Goal: Use online tool/utility: Use online tool/utility

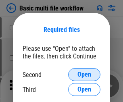
click at [85, 75] on span "Open" at bounding box center [85, 75] width 14 height 6
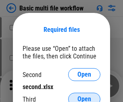
click at [85, 96] on span "Open" at bounding box center [85, 99] width 14 height 6
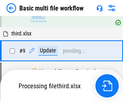
scroll to position [282, 0]
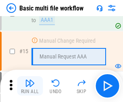
click at [30, 86] on img "button" at bounding box center [30, 84] width 10 height 10
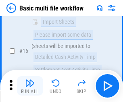
click at [30, 86] on img "button" at bounding box center [30, 84] width 10 height 10
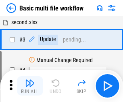
click at [30, 86] on img "button" at bounding box center [30, 84] width 10 height 10
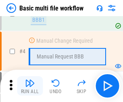
click at [30, 86] on img "button" at bounding box center [30, 84] width 10 height 10
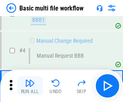
click at [30, 86] on img "button" at bounding box center [30, 84] width 10 height 10
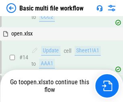
scroll to position [482, 0]
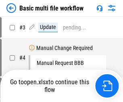
scroll to position [33, 0]
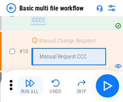
click at [30, 86] on img "button" at bounding box center [30, 84] width 10 height 10
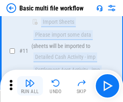
click at [30, 86] on img "button" at bounding box center [30, 84] width 10 height 10
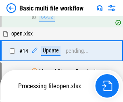
scroll to position [423, 0]
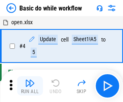
click at [30, 86] on img "button" at bounding box center [30, 84] width 10 height 10
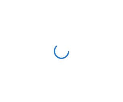
scroll to position [3, 0]
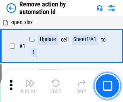
scroll to position [30, 0]
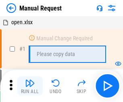
click at [30, 86] on img "button" at bounding box center [30, 84] width 10 height 10
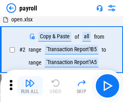
click at [30, 86] on img "button" at bounding box center [30, 84] width 10 height 10
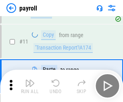
scroll to position [59, 0]
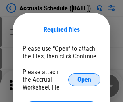
click at [85, 80] on span "Open" at bounding box center [85, 80] width 14 height 6
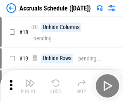
click at [30, 86] on img "button" at bounding box center [30, 84] width 10 height 10
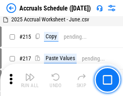
scroll to position [1238, 0]
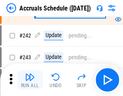
click at [30, 80] on img "button" at bounding box center [30, 77] width 10 height 10
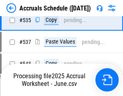
scroll to position [2776, 0]
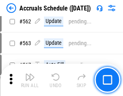
click at [30, 80] on img "button" at bounding box center [30, 77] width 10 height 10
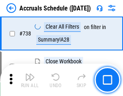
scroll to position [4020, 0]
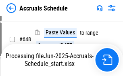
scroll to position [3537, 0]
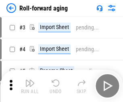
click at [30, 80] on img "button" at bounding box center [30, 84] width 10 height 10
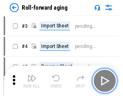
scroll to position [1, 0]
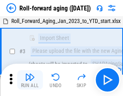
click at [30, 80] on img "button" at bounding box center [30, 77] width 10 height 10
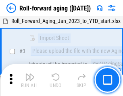
scroll to position [52, 0]
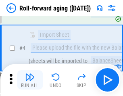
click at [30, 80] on img "button" at bounding box center [30, 77] width 10 height 10
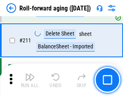
scroll to position [2554, 0]
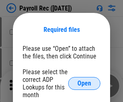
click at [85, 84] on span "Open" at bounding box center [85, 84] width 14 height 6
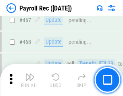
scroll to position [4315, 0]
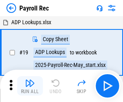
click at [30, 86] on img "button" at bounding box center [30, 84] width 10 height 10
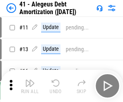
click at [30, 86] on img "button" at bounding box center [30, 84] width 10 height 10
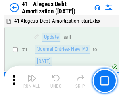
scroll to position [100, 0]
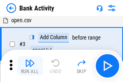
click at [30, 66] on img "button" at bounding box center [30, 63] width 10 height 10
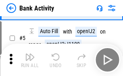
scroll to position [43, 0]
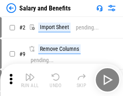
click at [30, 80] on img "button" at bounding box center [30, 77] width 10 height 10
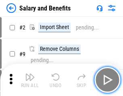
scroll to position [11, 0]
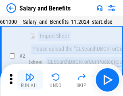
click at [30, 80] on img "button" at bounding box center [30, 77] width 10 height 10
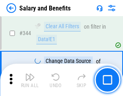
scroll to position [3791, 0]
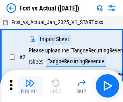
click at [30, 80] on img "button" at bounding box center [30, 84] width 10 height 10
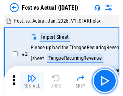
scroll to position [11, 0]
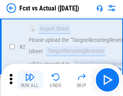
click at [30, 80] on img "button" at bounding box center [30, 77] width 10 height 10
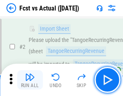
scroll to position [76, 0]
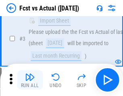
click at [30, 80] on img "button" at bounding box center [30, 77] width 10 height 10
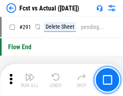
scroll to position [3832, 0]
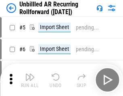
scroll to position [17, 0]
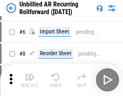
click at [30, 80] on img "button" at bounding box center [30, 77] width 10 height 10
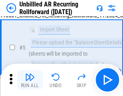
click at [30, 80] on img "button" at bounding box center [30, 77] width 10 height 10
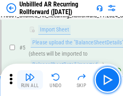
scroll to position [76, 0]
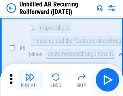
click at [30, 80] on img "button" at bounding box center [30, 77] width 10 height 10
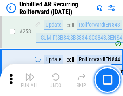
scroll to position [2750, 0]
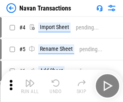
click at [30, 80] on img "button" at bounding box center [30, 84] width 10 height 10
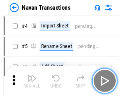
scroll to position [13, 0]
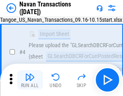
click at [30, 80] on img "button" at bounding box center [30, 77] width 10 height 10
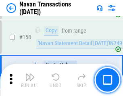
scroll to position [2625, 0]
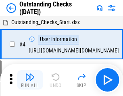
click at [30, 80] on img "button" at bounding box center [30, 77] width 10 height 10
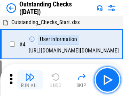
scroll to position [34, 0]
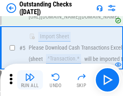
click at [30, 80] on img "button" at bounding box center [30, 77] width 10 height 10
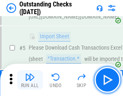
scroll to position [85, 0]
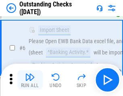
click at [30, 80] on img "button" at bounding box center [30, 77] width 10 height 10
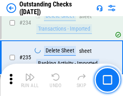
scroll to position [2459, 0]
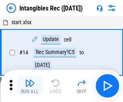
click at [30, 86] on img "button" at bounding box center [30, 84] width 10 height 10
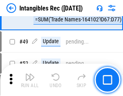
scroll to position [315, 0]
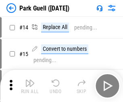
click at [30, 80] on img "button" at bounding box center [30, 84] width 10 height 10
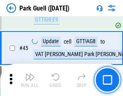
scroll to position [1013, 0]
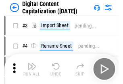
scroll to position [23, 0]
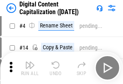
click at [30, 68] on img "button" at bounding box center [30, 65] width 10 height 10
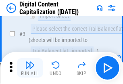
click at [30, 68] on img "button" at bounding box center [30, 65] width 10 height 10
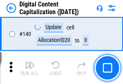
scroll to position [859, 0]
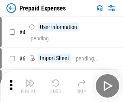
click at [30, 80] on img "button" at bounding box center [30, 84] width 10 height 10
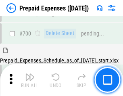
scroll to position [2178, 0]
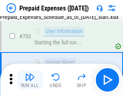
click at [30, 80] on img "button" at bounding box center [30, 77] width 10 height 10
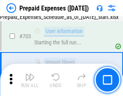
scroll to position [2226, 0]
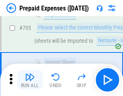
click at [30, 80] on img "button" at bounding box center [30, 77] width 10 height 10
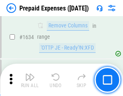
scroll to position [7883, 0]
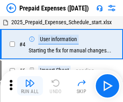
click at [30, 86] on img "button" at bounding box center [30, 84] width 10 height 10
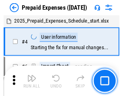
scroll to position [36, 0]
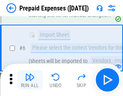
click at [30, 80] on img "button" at bounding box center [30, 77] width 10 height 10
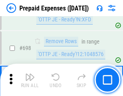
scroll to position [2819, 0]
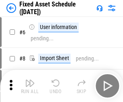
click at [30, 86] on img "button" at bounding box center [30, 84] width 10 height 10
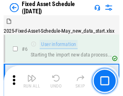
scroll to position [44, 0]
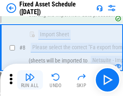
click at [30, 80] on img "button" at bounding box center [30, 77] width 10 height 10
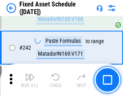
scroll to position [2508, 0]
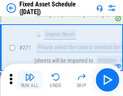
click at [30, 80] on img "button" at bounding box center [30, 77] width 10 height 10
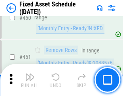
scroll to position [3619, 0]
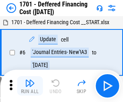
click at [30, 86] on img "button" at bounding box center [30, 84] width 10 height 10
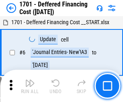
scroll to position [97, 0]
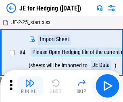
click at [30, 80] on img "button" at bounding box center [30, 84] width 10 height 10
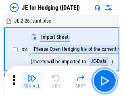
scroll to position [1, 0]
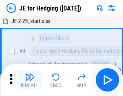
click at [30, 80] on img "button" at bounding box center [30, 77] width 10 height 10
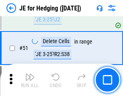
scroll to position [524, 0]
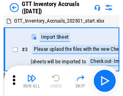
scroll to position [1, 0]
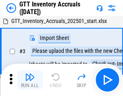
click at [30, 80] on img "button" at bounding box center [30, 77] width 10 height 10
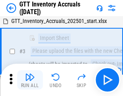
click at [30, 80] on img "button" at bounding box center [30, 77] width 10 height 10
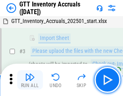
scroll to position [52, 0]
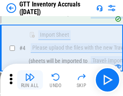
click at [30, 80] on img "button" at bounding box center [30, 77] width 10 height 10
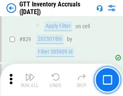
scroll to position [6145, 0]
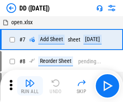
click at [30, 86] on img "button" at bounding box center [30, 84] width 10 height 10
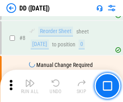
scroll to position [78, 0]
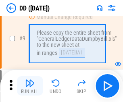
click at [30, 86] on img "button" at bounding box center [30, 84] width 10 height 10
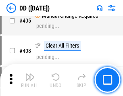
scroll to position [3623, 0]
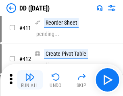
click at [30, 80] on img "button" at bounding box center [30, 77] width 10 height 10
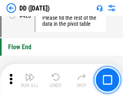
scroll to position [3875, 0]
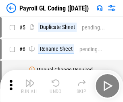
click at [30, 86] on img "button" at bounding box center [30, 84] width 10 height 10
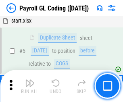
scroll to position [97, 0]
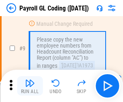
click at [30, 86] on img "button" at bounding box center [30, 84] width 10 height 10
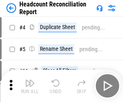
click at [30, 86] on img "button" at bounding box center [30, 84] width 10 height 10
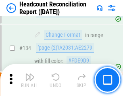
scroll to position [973, 0]
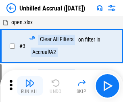
click at [30, 86] on img "button" at bounding box center [30, 84] width 10 height 10
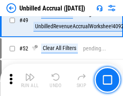
scroll to position [734, 0]
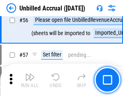
click at [30, 80] on img "button" at bounding box center [30, 77] width 10 height 10
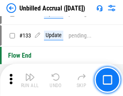
scroll to position [2412, 0]
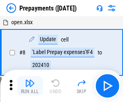
click at [30, 86] on img "button" at bounding box center [30, 84] width 10 height 10
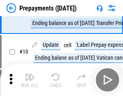
scroll to position [51, 0]
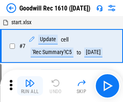
click at [30, 86] on img "button" at bounding box center [30, 84] width 10 height 10
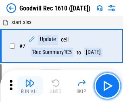
scroll to position [138, 0]
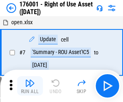
click at [30, 86] on img "button" at bounding box center [30, 84] width 10 height 10
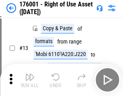
scroll to position [52, 0]
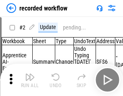
click at [30, 80] on img "button" at bounding box center [30, 77] width 10 height 10
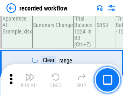
scroll to position [2531, 0]
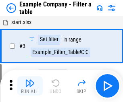
click at [30, 86] on img "button" at bounding box center [30, 84] width 10 height 10
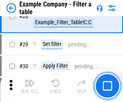
scroll to position [741, 0]
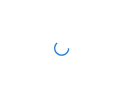
scroll to position [13, 0]
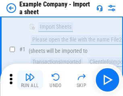
click at [30, 80] on img "button" at bounding box center [30, 77] width 10 height 10
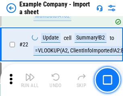
scroll to position [179, 0]
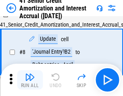
click at [30, 80] on img "button" at bounding box center [30, 77] width 10 height 10
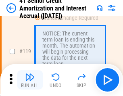
click at [30, 80] on img "button" at bounding box center [30, 77] width 10 height 10
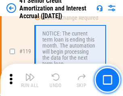
scroll to position [764, 0]
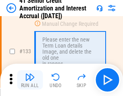
click at [30, 80] on img "button" at bounding box center [30, 77] width 10 height 10
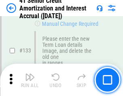
scroll to position [846, 0]
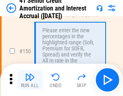
click at [30, 80] on img "button" at bounding box center [30, 77] width 10 height 10
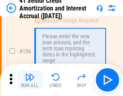
click at [30, 80] on img "button" at bounding box center [30, 77] width 10 height 10
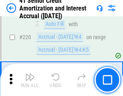
scroll to position [1813, 0]
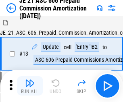
click at [30, 80] on img "button" at bounding box center [30, 84] width 10 height 10
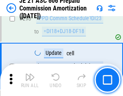
scroll to position [1490, 0]
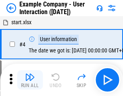
click at [30, 80] on img "button" at bounding box center [30, 77] width 10 height 10
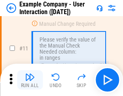
click at [30, 80] on img "button" at bounding box center [30, 77] width 10 height 10
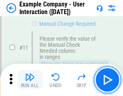
scroll to position [175, 0]
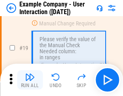
click at [30, 80] on img "button" at bounding box center [30, 77] width 10 height 10
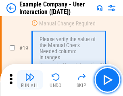
click at [30, 80] on img "button" at bounding box center [30, 77] width 10 height 10
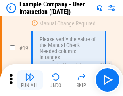
click at [30, 80] on img "button" at bounding box center [30, 77] width 10 height 10
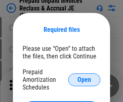
click at [85, 80] on span "Open" at bounding box center [85, 80] width 14 height 6
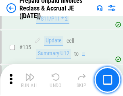
scroll to position [1049, 0]
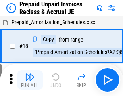
click at [30, 80] on img "button" at bounding box center [30, 77] width 10 height 10
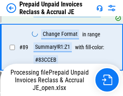
scroll to position [661, 0]
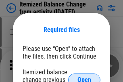
click at [85, 77] on span "Open" at bounding box center [85, 80] width 14 height 6
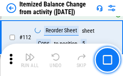
scroll to position [1354, 0]
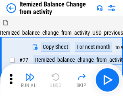
scroll to position [13, 0]
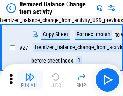
click at [30, 80] on img "button" at bounding box center [30, 77] width 10 height 10
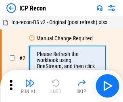
scroll to position [4, 0]
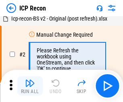
click at [30, 86] on img "button" at bounding box center [30, 84] width 10 height 10
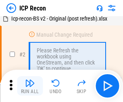
click at [30, 86] on img "button" at bounding box center [30, 84] width 10 height 10
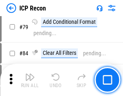
scroll to position [793, 0]
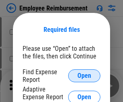
click at [85, 76] on span "Open" at bounding box center [85, 76] width 14 height 6
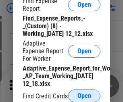
click at [85, 96] on span "Open" at bounding box center [85, 96] width 14 height 6
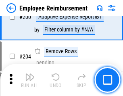
scroll to position [1997, 0]
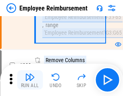
click at [30, 80] on img "button" at bounding box center [30, 77] width 10 height 10
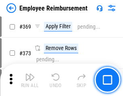
scroll to position [4235, 0]
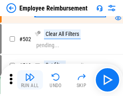
click at [30, 80] on img "button" at bounding box center [30, 77] width 10 height 10
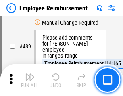
scroll to position [5068, 0]
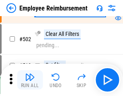
click at [30, 80] on img "button" at bounding box center [30, 77] width 10 height 10
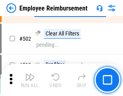
click at [30, 80] on img "button" at bounding box center [30, 77] width 10 height 10
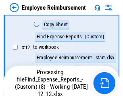
scroll to position [165, 0]
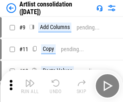
click at [30, 86] on img "button" at bounding box center [30, 84] width 10 height 10
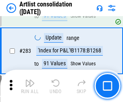
scroll to position [3348, 0]
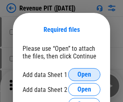
click at [85, 75] on span "Open" at bounding box center [85, 75] width 14 height 6
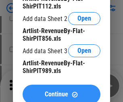
click at [62, 93] on span "Continue" at bounding box center [56, 94] width 23 height 6
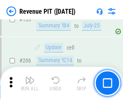
scroll to position [823, 0]
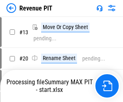
scroll to position [9, 0]
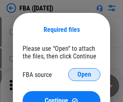
click at [85, 75] on span "Open" at bounding box center [85, 75] width 14 height 6
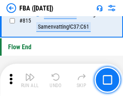
scroll to position [7248, 0]
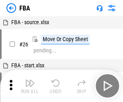
click at [30, 86] on img "button" at bounding box center [30, 84] width 10 height 10
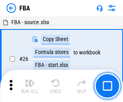
scroll to position [8, 0]
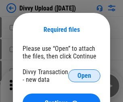
click at [85, 76] on span "Open" at bounding box center [85, 76] width 14 height 6
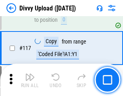
scroll to position [685, 0]
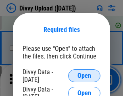
click at [85, 76] on span "Open" at bounding box center [85, 76] width 14 height 6
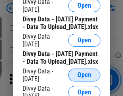
click at [85, 79] on span "Open" at bounding box center [85, 75] width 14 height 6
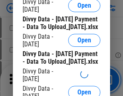
scroll to position [757, 0]
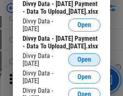
click at [85, 63] on span "Open" at bounding box center [85, 60] width 14 height 6
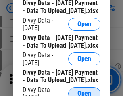
click at [85, 91] on span "Open" at bounding box center [85, 94] width 14 height 6
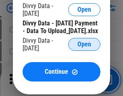
click at [85, 48] on span "Open" at bounding box center [85, 44] width 14 height 6
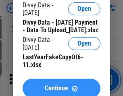
click at [62, 85] on span "Continue" at bounding box center [56, 88] width 23 height 6
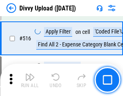
scroll to position [5080, 0]
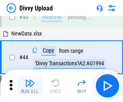
click at [30, 86] on img "button" at bounding box center [30, 84] width 10 height 10
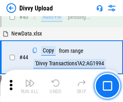
scroll to position [89, 0]
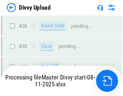
scroll to position [685, 0]
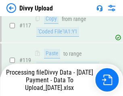
scroll to position [759, 0]
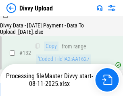
scroll to position [979, 0]
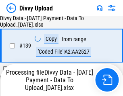
scroll to position [1157, 0]
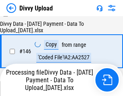
scroll to position [1342, 0]
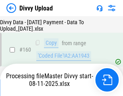
scroll to position [1693, 0]
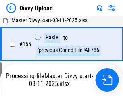
scroll to position [1646, 0]
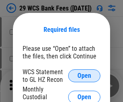
click at [85, 76] on span "Open" at bounding box center [85, 76] width 14 height 6
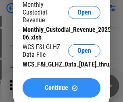
click at [62, 91] on span "Continue" at bounding box center [56, 88] width 23 height 6
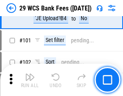
scroll to position [789, 0]
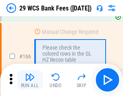
click at [30, 80] on img "button" at bounding box center [30, 77] width 10 height 10
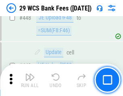
scroll to position [3920, 0]
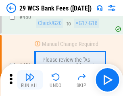
click at [30, 80] on img "button" at bounding box center [30, 77] width 10 height 10
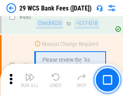
scroll to position [4175, 0]
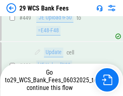
scroll to position [4118, 0]
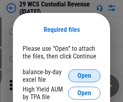
click at [85, 76] on span "Open" at bounding box center [85, 76] width 14 height 6
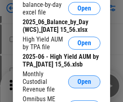
click at [85, 85] on span "Open" at bounding box center [85, 82] width 14 height 6
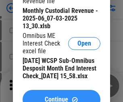
click at [62, 97] on span "Continue" at bounding box center [56, 100] width 23 height 6
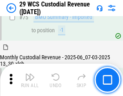
scroll to position [846, 0]
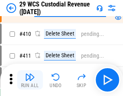
click at [30, 80] on img "button" at bounding box center [30, 77] width 10 height 10
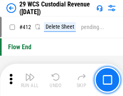
scroll to position [3867, 0]
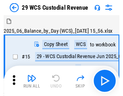
scroll to position [19, 0]
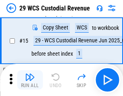
click at [30, 80] on img "button" at bounding box center [30, 77] width 10 height 10
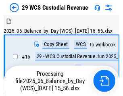
scroll to position [19, 0]
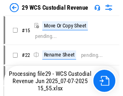
scroll to position [15, 0]
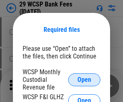
click at [85, 80] on span "Open" at bounding box center [85, 80] width 14 height 6
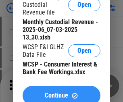
click at [62, 93] on span "Continue" at bounding box center [56, 96] width 23 height 6
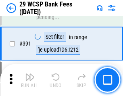
scroll to position [2754, 0]
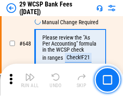
click at [30, 80] on img "button" at bounding box center [30, 77] width 10 height 10
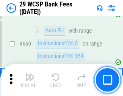
scroll to position [4729, 0]
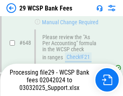
scroll to position [4570, 0]
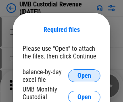
click at [85, 76] on span "Open" at bounding box center [85, 76] width 14 height 6
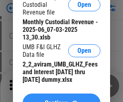
click at [62, 100] on span "Continue" at bounding box center [56, 103] width 23 height 6
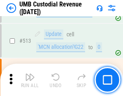
scroll to position [3916, 0]
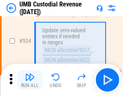
click at [30, 80] on img "button" at bounding box center [30, 77] width 10 height 10
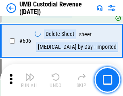
scroll to position [4673, 0]
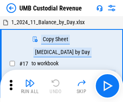
scroll to position [6, 0]
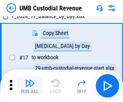
click at [30, 86] on img "button" at bounding box center [30, 84] width 10 height 10
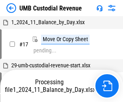
scroll to position [6, 0]
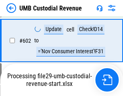
scroll to position [4620, 0]
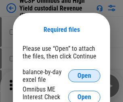
click at [85, 76] on span "Open" at bounding box center [85, 76] width 14 height 6
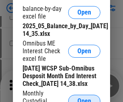
click at [85, 98] on span "Open" at bounding box center [85, 101] width 14 height 6
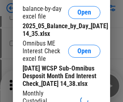
scroll to position [121, 0]
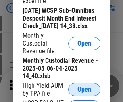
click at [85, 93] on span "Open" at bounding box center [85, 90] width 14 height 6
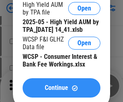
click at [62, 91] on span "Continue" at bounding box center [56, 88] width 23 height 6
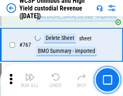
scroll to position [6597, 0]
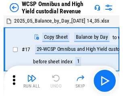
scroll to position [4, 0]
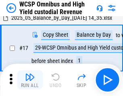
click at [30, 80] on img "button" at bounding box center [30, 77] width 10 height 10
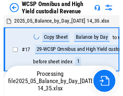
scroll to position [4, 0]
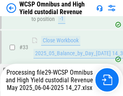
scroll to position [592, 0]
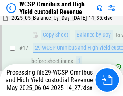
scroll to position [168, 0]
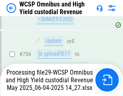
scroll to position [6509, 0]
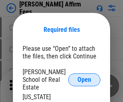
click at [85, 77] on span "Open" at bounding box center [85, 80] width 14 height 6
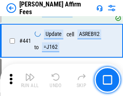
scroll to position [1862, 0]
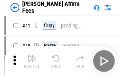
scroll to position [8, 0]
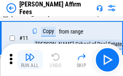
click at [30, 60] on img "button" at bounding box center [30, 57] width 10 height 10
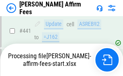
scroll to position [2123, 0]
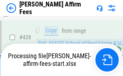
scroll to position [1619, 0]
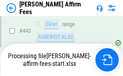
scroll to position [2123, 0]
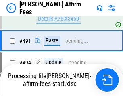
scroll to position [2202, 0]
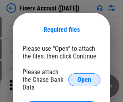
click at [85, 77] on span "Open" at bounding box center [85, 80] width 14 height 6
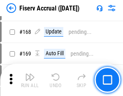
scroll to position [1696, 0]
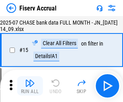
click at [30, 86] on img "button" at bounding box center [30, 84] width 10 height 10
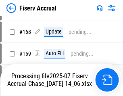
scroll to position [2078, 0]
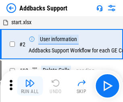
click at [30, 80] on img "button" at bounding box center [30, 84] width 10 height 10
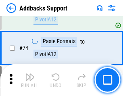
scroll to position [589, 0]
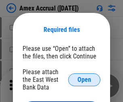
click at [85, 80] on span "Open" at bounding box center [85, 80] width 14 height 6
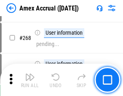
scroll to position [2166, 0]
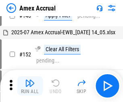
click at [30, 86] on img "button" at bounding box center [30, 84] width 10 height 10
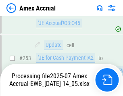
scroll to position [2362, 0]
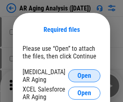
click at [85, 75] on span "Open" at bounding box center [85, 76] width 14 height 6
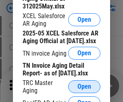
click at [85, 85] on span "Open" at bounding box center [85, 87] width 14 height 6
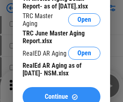
click at [62, 94] on span "Continue" at bounding box center [56, 97] width 23 height 6
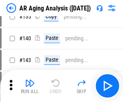
scroll to position [8, 0]
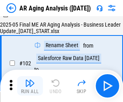
click at [30, 86] on img "button" at bounding box center [30, 84] width 10 height 10
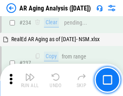
scroll to position [1255, 0]
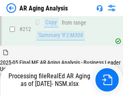
scroll to position [1211, 0]
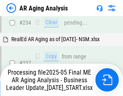
scroll to position [1246, 0]
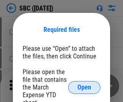
click at [85, 87] on span "Open" at bounding box center [85, 88] width 14 height 6
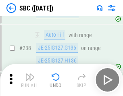
scroll to position [1531, 0]
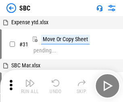
scroll to position [8, 0]
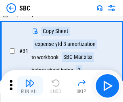
click at [30, 86] on img "button" at bounding box center [30, 84] width 10 height 10
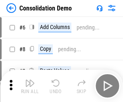
click at [30, 86] on img "button" at bounding box center [30, 84] width 10 height 10
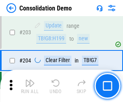
scroll to position [2539, 0]
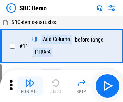
click at [30, 86] on img "button" at bounding box center [30, 84] width 10 height 10
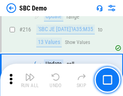
scroll to position [1999, 0]
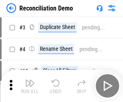
click at [30, 86] on img "button" at bounding box center [30, 84] width 10 height 10
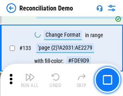
scroll to position [961, 0]
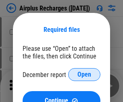
click at [85, 75] on span "Open" at bounding box center [85, 75] width 14 height 6
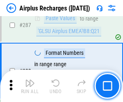
scroll to position [2923, 0]
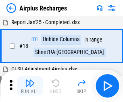
click at [30, 86] on img "button" at bounding box center [30, 84] width 10 height 10
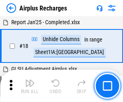
scroll to position [36, 0]
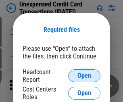
click at [85, 76] on span "Open" at bounding box center [85, 76] width 14 height 6
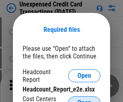
click at [85, 100] on span "Open" at bounding box center [85, 103] width 14 height 6
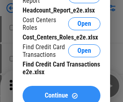
click at [62, 93] on span "Continue" at bounding box center [56, 96] width 23 height 6
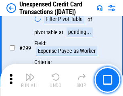
scroll to position [1929, 0]
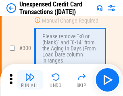
click at [30, 80] on img "button" at bounding box center [30, 77] width 10 height 10
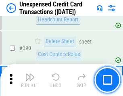
scroll to position [2608, 0]
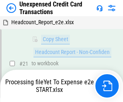
scroll to position [132, 0]
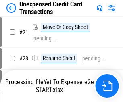
scroll to position [9, 0]
